Goal: Information Seeking & Learning: Understand process/instructions

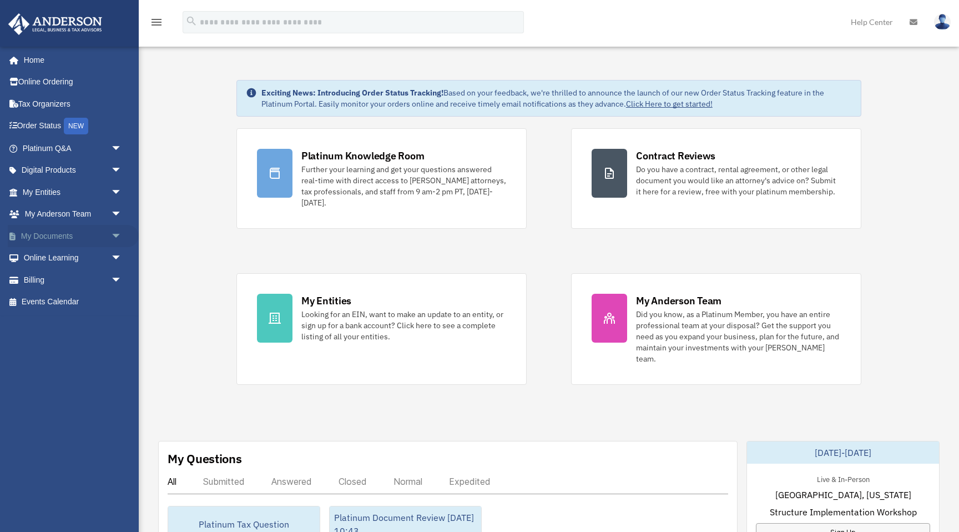
click at [63, 237] on link "My Documents arrow_drop_down" at bounding box center [73, 236] width 131 height 22
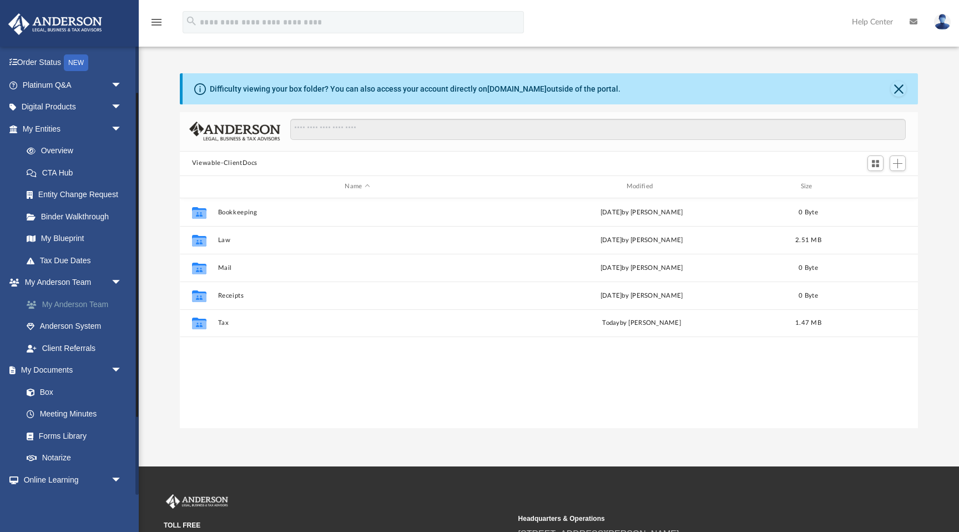
scroll to position [64, 0]
click at [49, 388] on link "Box" at bounding box center [77, 391] width 123 height 22
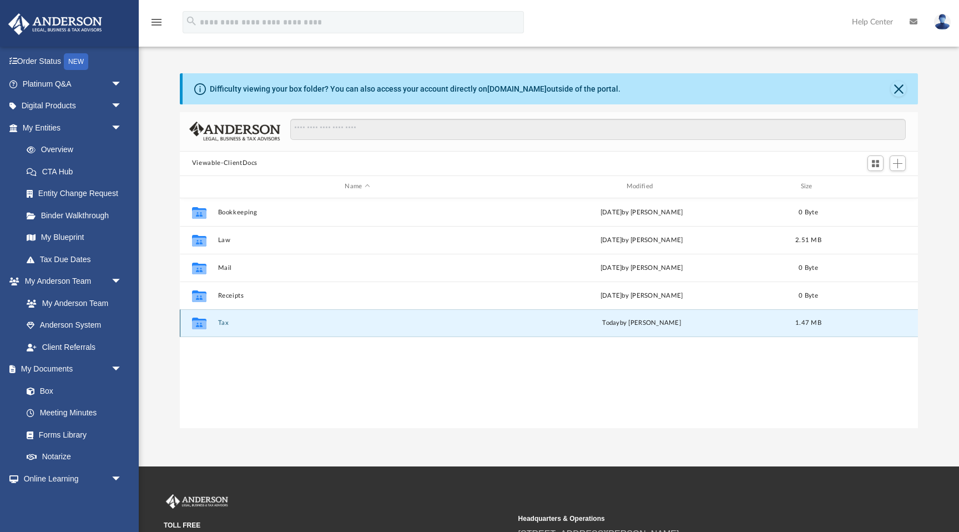
click at [223, 323] on button "Tax" at bounding box center [357, 322] width 279 height 7
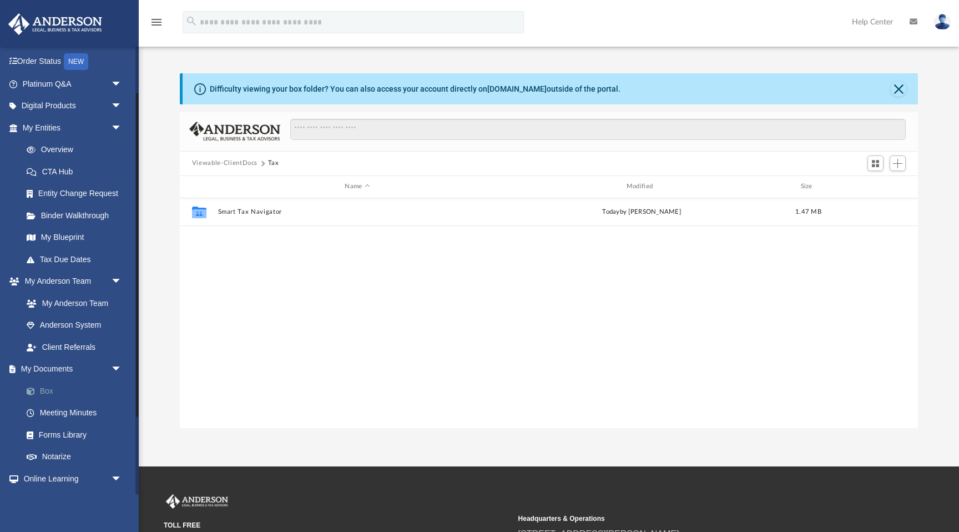
click at [48, 386] on link "Box" at bounding box center [77, 391] width 123 height 22
click at [43, 387] on link "Box" at bounding box center [77, 391] width 123 height 22
click at [50, 388] on link "Box" at bounding box center [77, 391] width 123 height 22
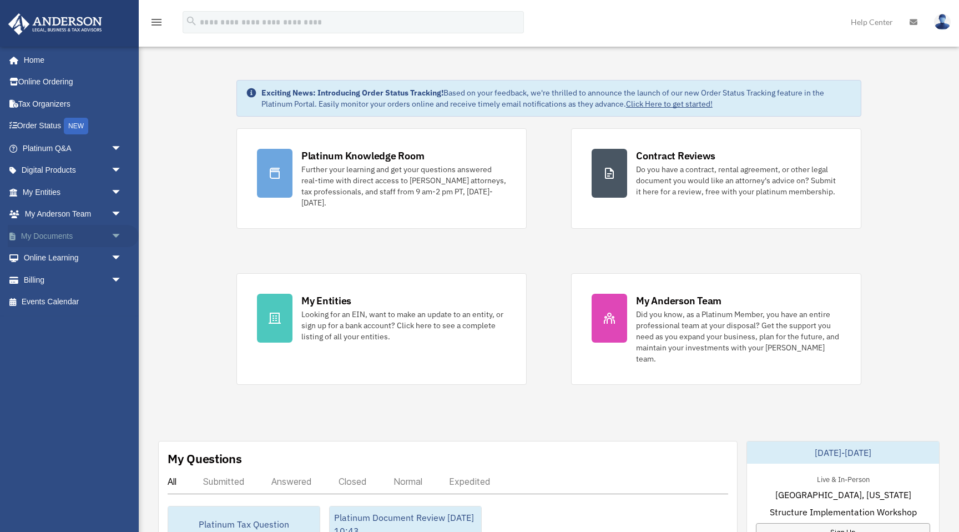
click at [95, 233] on link "My Documents arrow_drop_down" at bounding box center [73, 236] width 131 height 22
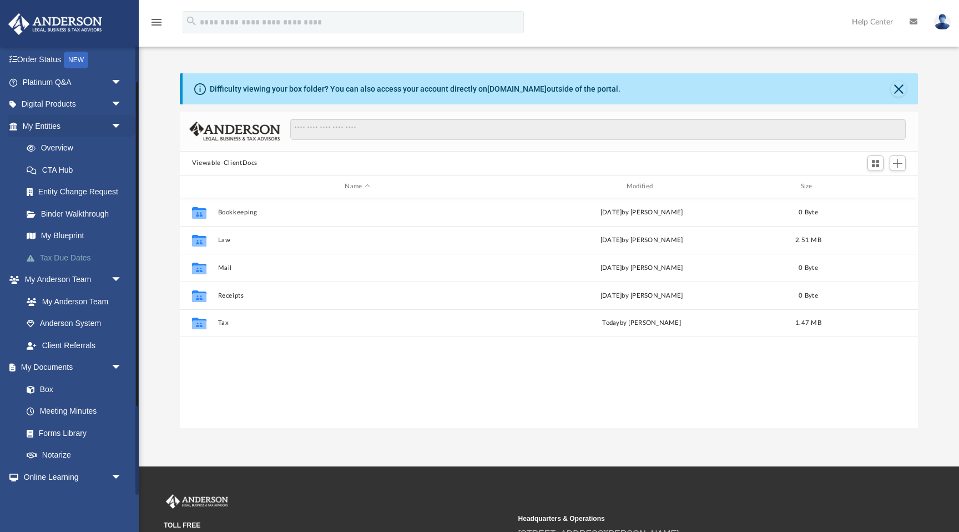
scroll to position [67, 0]
click at [67, 393] on link "Box" at bounding box center [77, 388] width 123 height 22
click at [45, 389] on link "Box" at bounding box center [77, 388] width 123 height 22
click at [37, 385] on span at bounding box center [36, 389] width 7 height 8
click at [50, 391] on link "Box" at bounding box center [77, 388] width 123 height 22
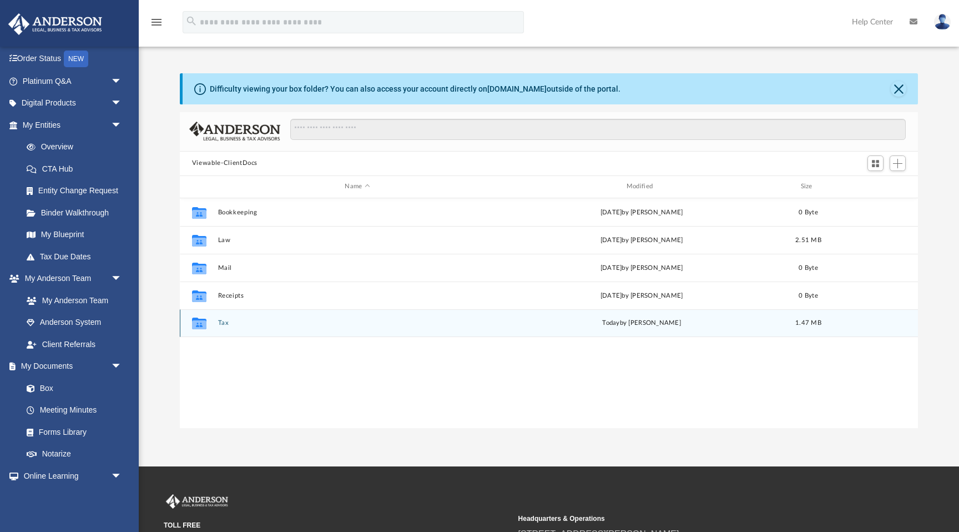
click at [216, 328] on div "Collaborated Folder Tax [DATE] by [PERSON_NAME] 1.47 MB" at bounding box center [549, 323] width 738 height 28
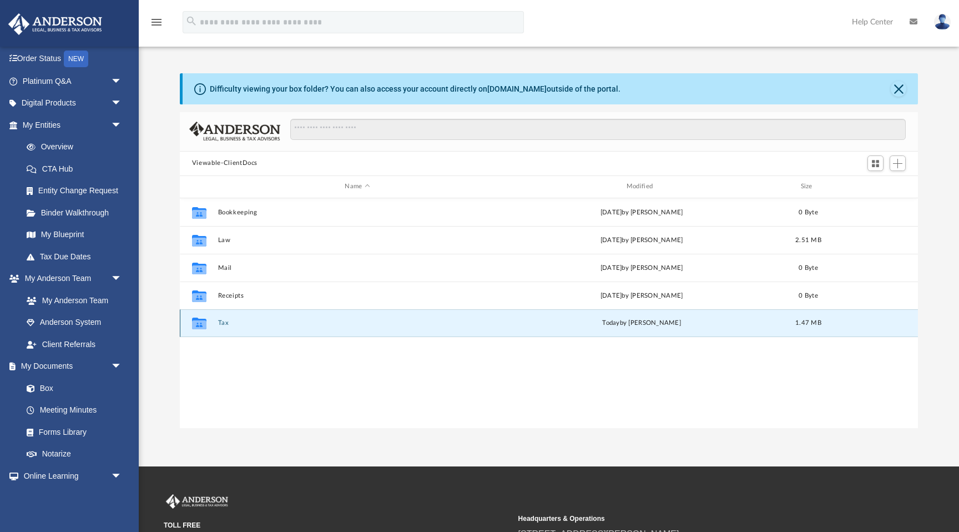
click at [219, 326] on button "Tax" at bounding box center [357, 322] width 279 height 7
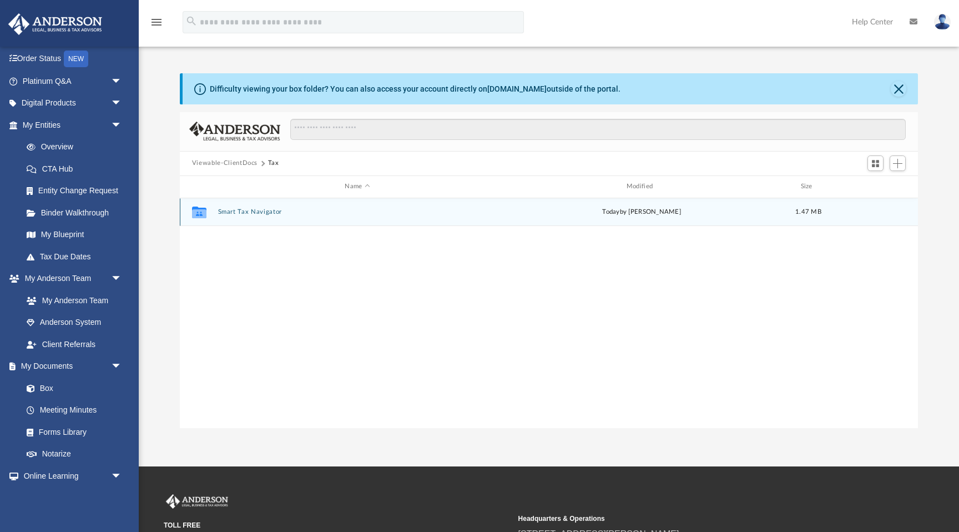
click at [237, 213] on button "Smart Tax Navigator" at bounding box center [357, 211] width 279 height 7
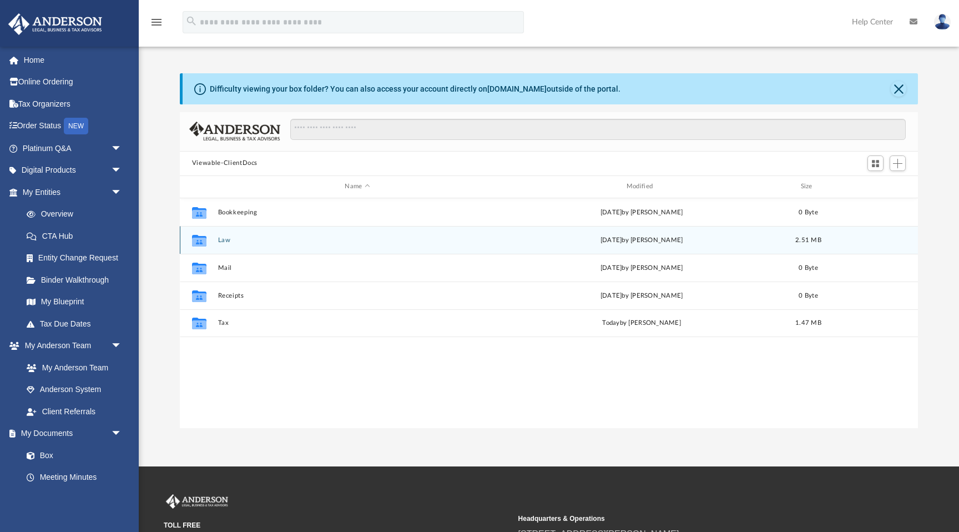
scroll to position [252, 738]
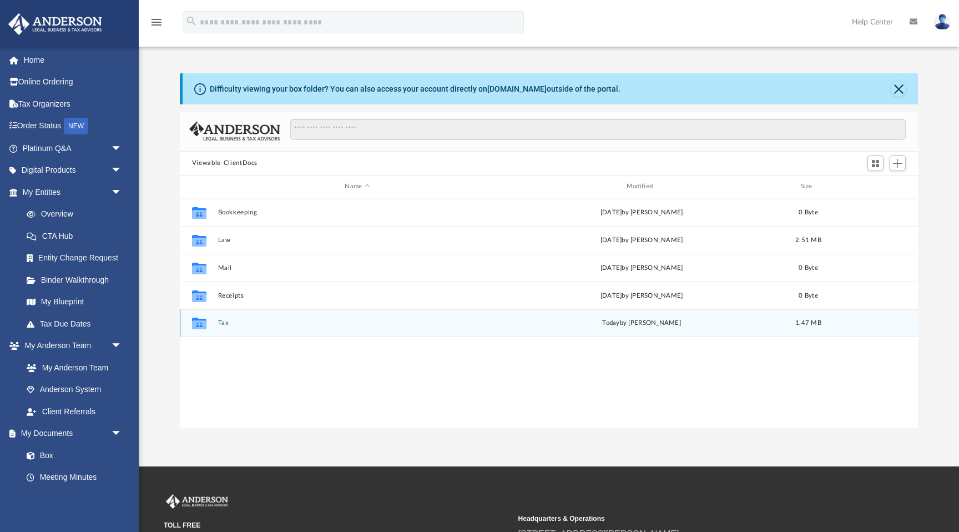
click at [217, 324] on div "Collaborated Folder Tax [DATE] by [PERSON_NAME] 1.47 MB" at bounding box center [549, 323] width 738 height 28
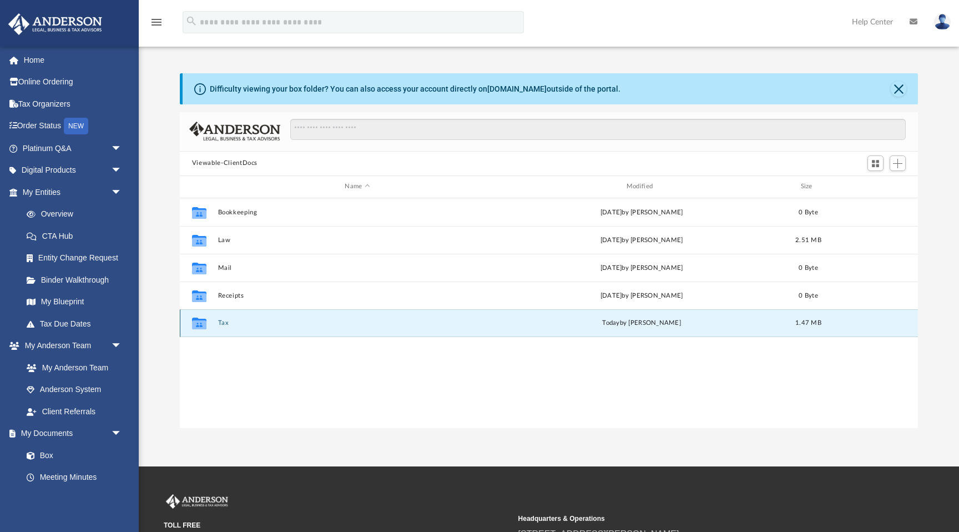
click at [223, 320] on button "Tax" at bounding box center [357, 322] width 279 height 7
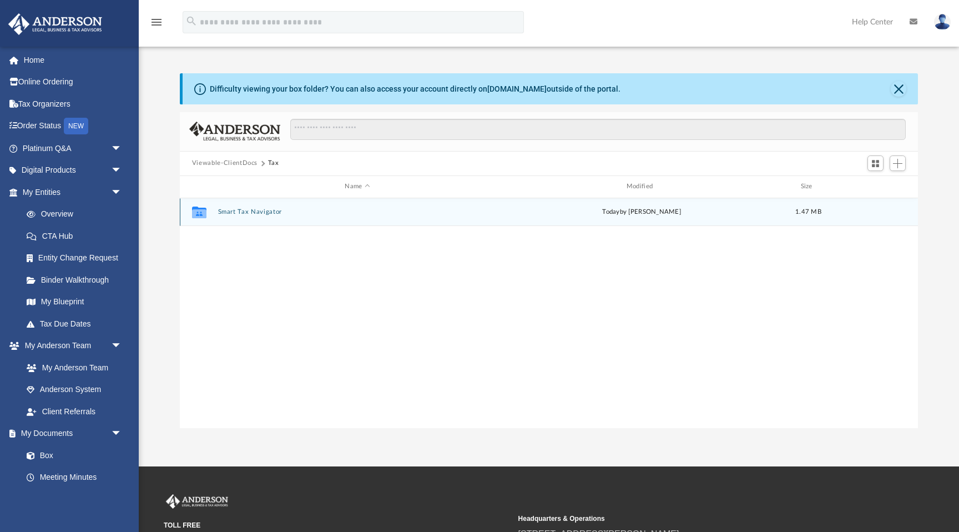
click at [247, 204] on div "Collaborated Folder Smart Tax Navigator today by Eliot Thomas 1.47 MB" at bounding box center [549, 212] width 738 height 28
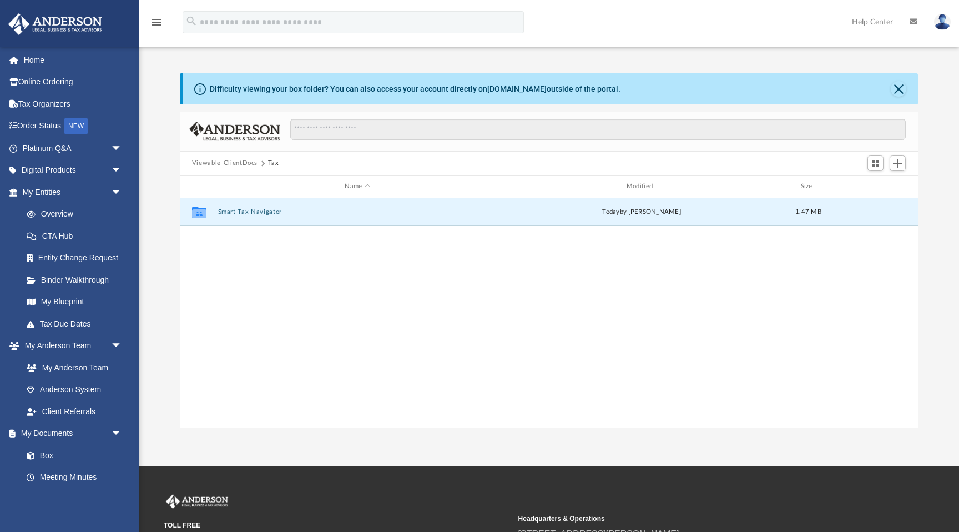
click at [247, 209] on button "Smart Tax Navigator" at bounding box center [357, 211] width 279 height 7
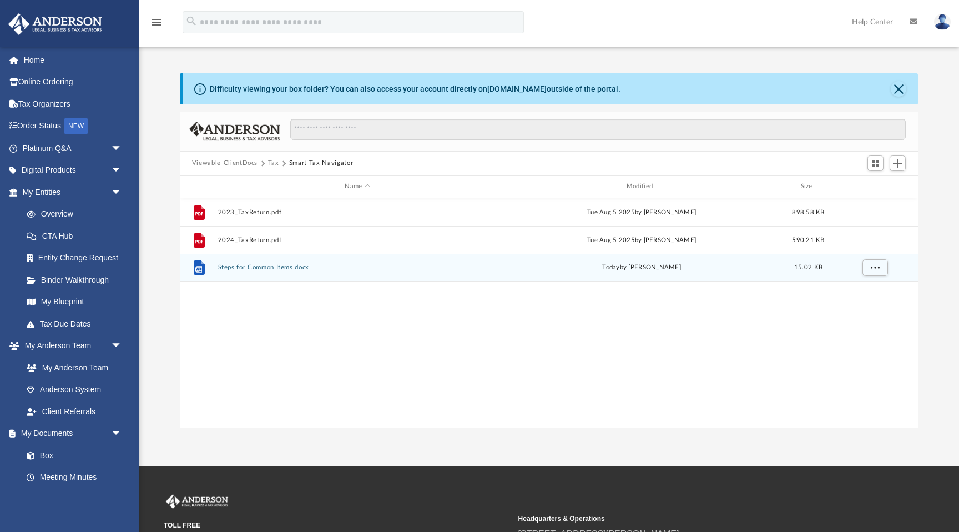
click at [263, 266] on button "Steps for Common Items.docx" at bounding box center [357, 267] width 279 height 7
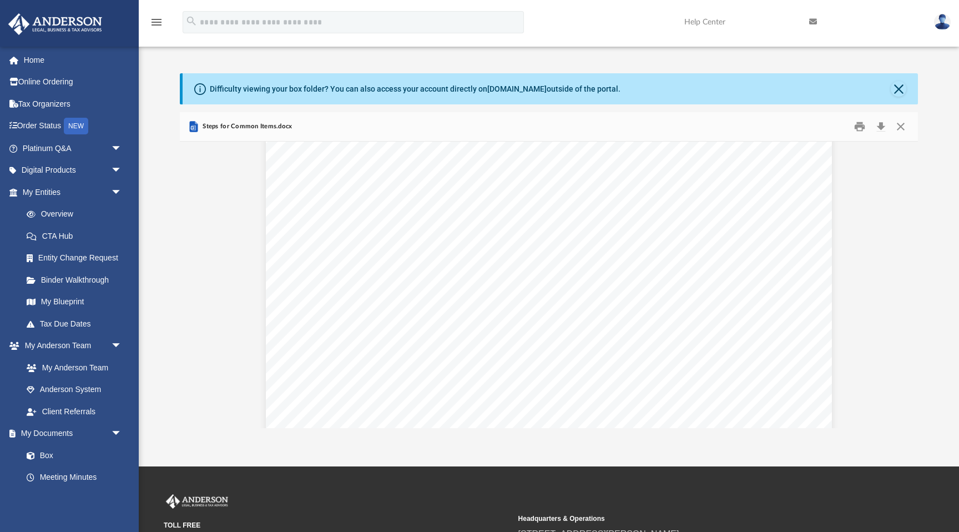
scroll to position [850, 0]
click at [459, 250] on span "d) monthly depreciation X 11% = reimbursable depreciation" at bounding box center [478, 249] width 292 height 11
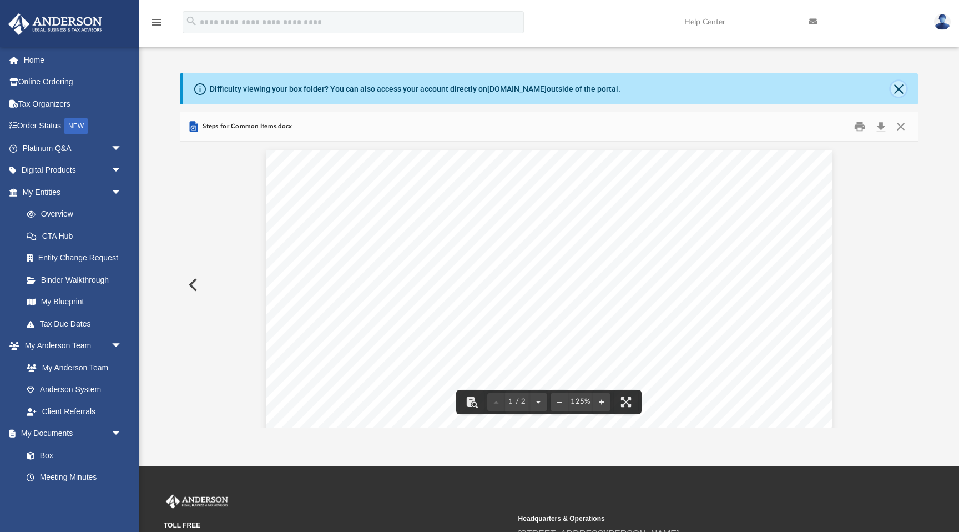
click at [899, 87] on button "Close" at bounding box center [899, 89] width 16 height 16
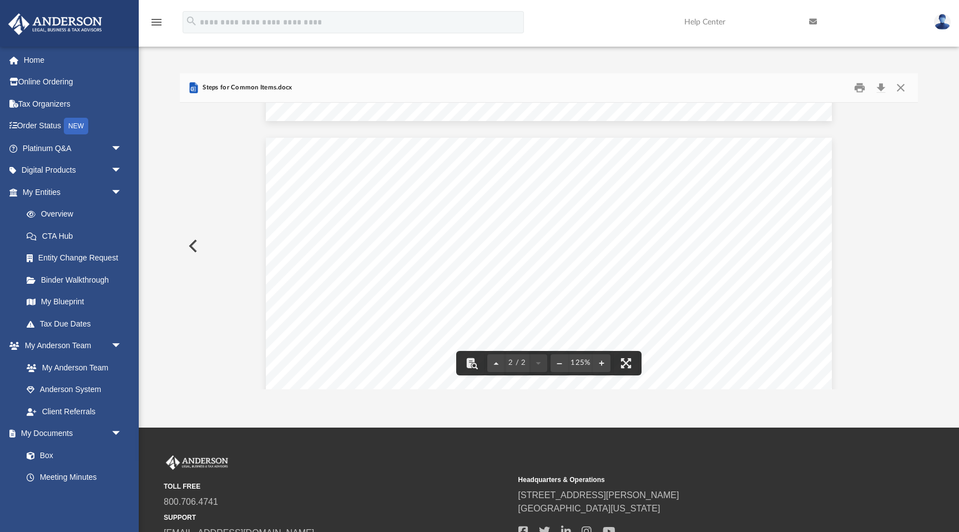
scroll to position [707, 0]
click at [690, 170] on div "Water & Sewer Electric Depreciation: a) purchase price of house + improvements …" at bounding box center [549, 519] width 566 height 732
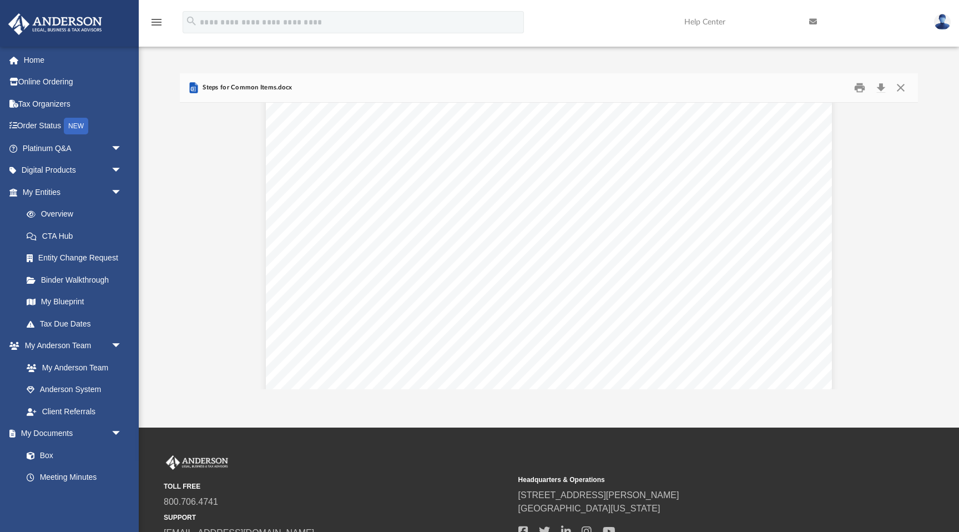
scroll to position [54, 0]
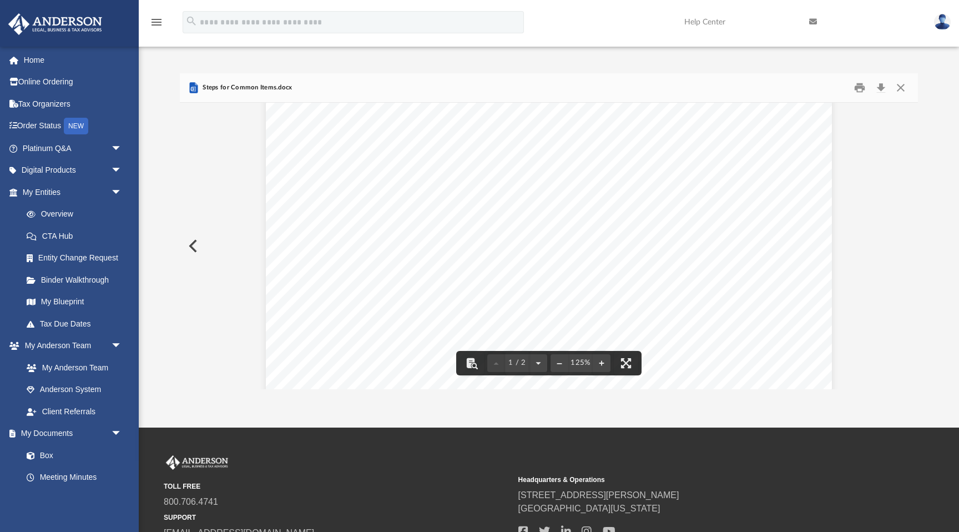
click at [417, 309] on div "Page 1" at bounding box center [549, 423] width 566 height 732
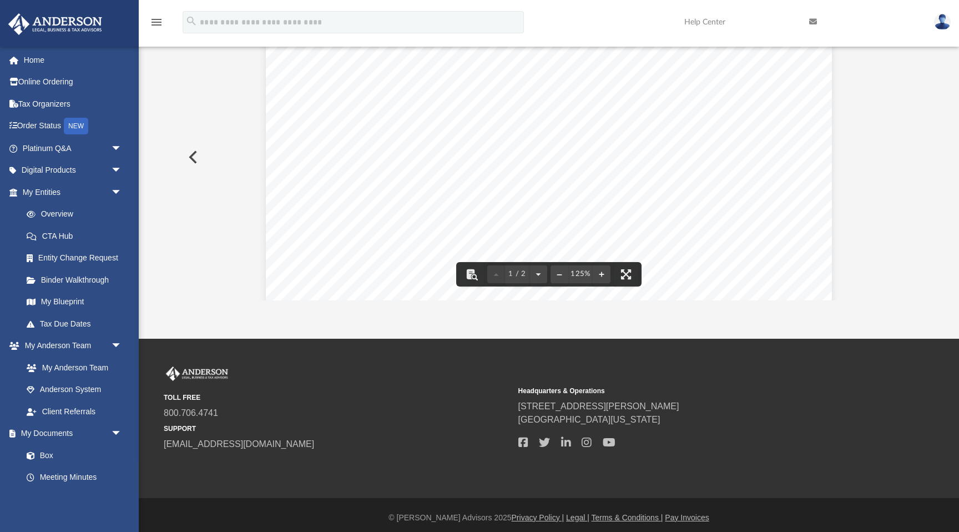
scroll to position [0, 0]
click at [421, 210] on div "I. Property Management by the C corporation 1) C corporation DOES NOT own the r…" at bounding box center [549, 388] width 566 height 732
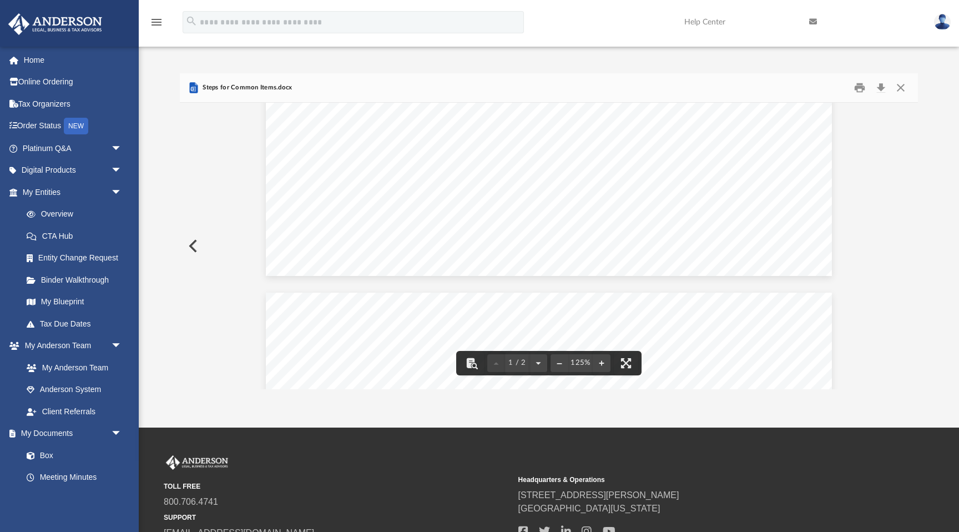
scroll to position [569, 0]
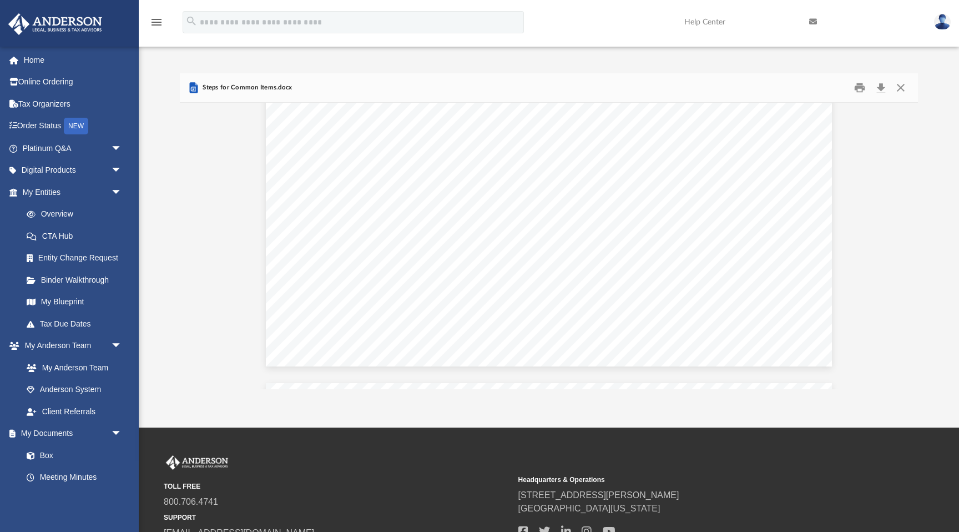
scroll to position [495, 0]
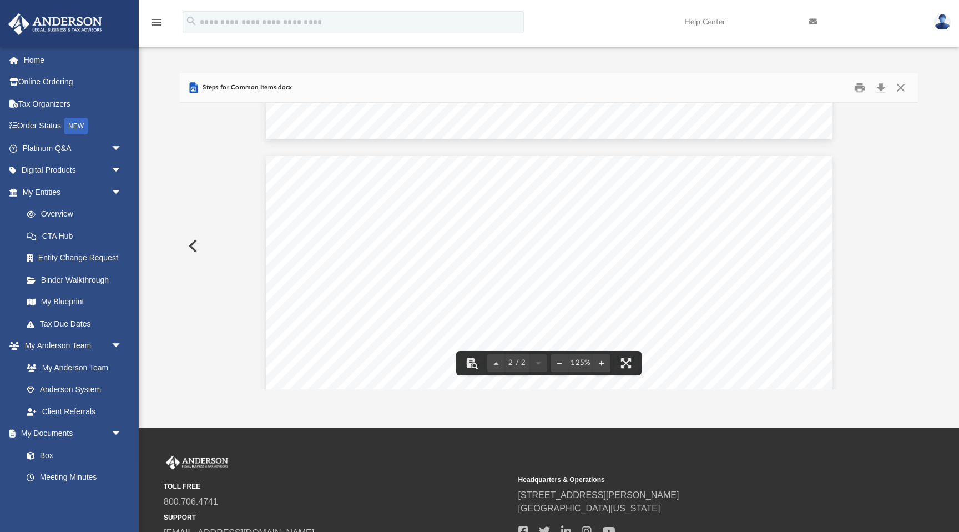
click at [503, 233] on div "Water & Sewer Electric Depreciation: a) purchase price of house + improvements …" at bounding box center [549, 522] width 566 height 732
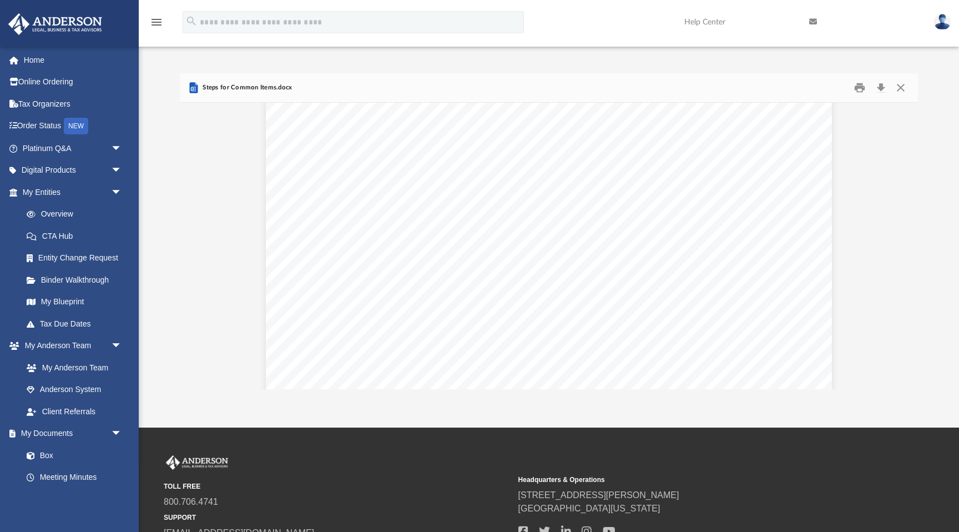
scroll to position [866, 0]
